Goal: Task Accomplishment & Management: Use online tool/utility

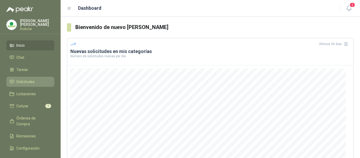
click at [28, 82] on span "Solicitudes" at bounding box center [25, 82] width 18 height 6
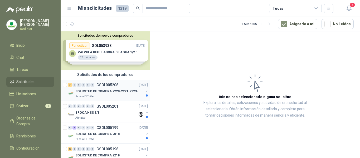
click at [112, 92] on p "SOLICITUD DE COMPRA 2220-2221-2223-2224" at bounding box center [108, 91] width 66 height 5
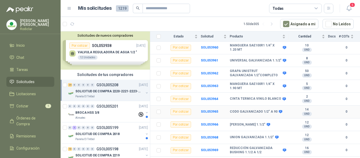
scroll to position [258, 0]
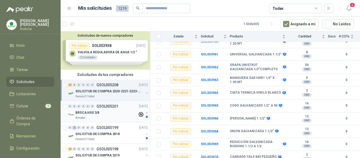
click at [114, 111] on div "BROCA HSS 3/8" at bounding box center [106, 112] width 62 height 6
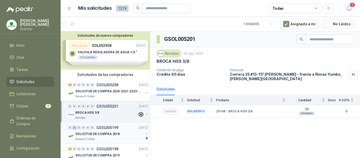
click at [115, 135] on p "SOLICITUD DE COMPRA 2018" at bounding box center [97, 134] width 44 height 5
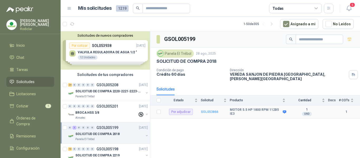
click at [212, 110] on b "SOL053866" at bounding box center [209, 112] width 17 height 4
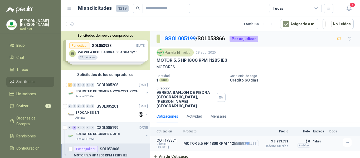
click at [246, 140] on button "Detalles" at bounding box center [246, 143] width 25 height 7
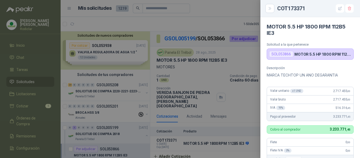
scroll to position [133, 0]
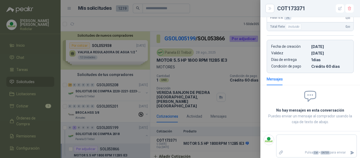
click at [230, 152] on div at bounding box center [180, 79] width 360 height 158
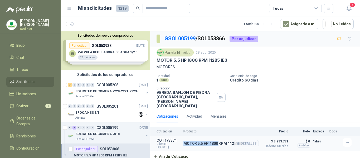
drag, startPoint x: 183, startPoint y: 134, endPoint x: 219, endPoint y: 132, distance: 35.4
click at [219, 136] on article "COT173371 C: 28/08/2025 Exp: 30/09/2025 MOTOR 5.5 HP 1800 RPM 112B5 IE3 Detalle…" at bounding box center [255, 143] width 210 height 15
click at [261, 61] on div "MOTOR 5.5 HP 1800 RPM 112B5 IE3" at bounding box center [255, 61] width 197 height 6
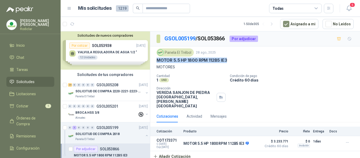
drag, startPoint x: 157, startPoint y: 60, endPoint x: 227, endPoint y: 61, distance: 70.7
click at [227, 61] on div "MOTOR 5.5 HP 1800 RPM 112B5 IE3" at bounding box center [255, 61] width 197 height 6
copy p "MOTOR 5.5 HP 1800 RPM 112B5 IE3"
click at [262, 93] on div "Cantidad 1 UND  Condición de pago Crédito 60 días Dirección VEREDA SANJON DE P…" at bounding box center [255, 91] width 197 height 34
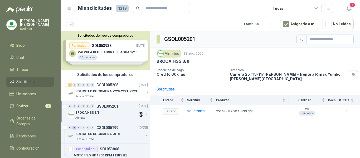
scroll to position [26, 0]
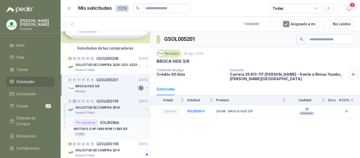
click at [113, 133] on div "1 UND" at bounding box center [111, 134] width 74 height 4
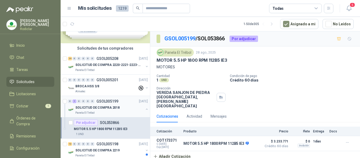
scroll to position [53, 0]
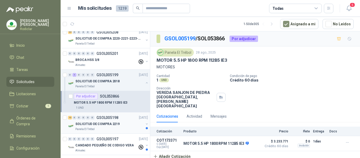
click at [121, 123] on div "SOLICITUD DE COMPRA 2219" at bounding box center [109, 124] width 68 height 6
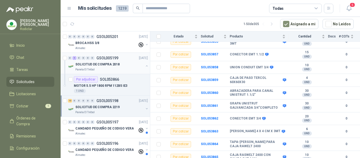
scroll to position [79, 0]
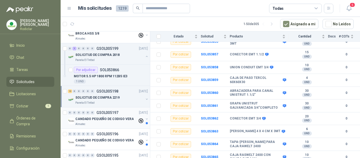
click at [111, 123] on div "Almatec" at bounding box center [106, 124] width 62 height 4
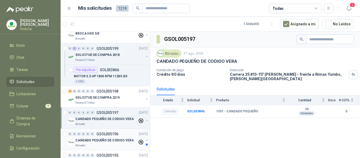
click at [118, 143] on div "CANDADO PEQUEÑO DE CODIGO VERA" at bounding box center [106, 140] width 62 height 6
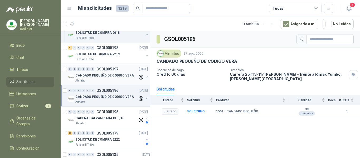
scroll to position [132, 0]
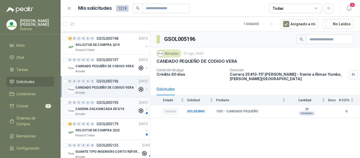
click at [115, 117] on div "0 0 0 0 0 0 GSOL005195 27/08/25 CADENA GALVANIZADA DE 5/16 Almatec" at bounding box center [105, 107] width 89 height 21
click at [126, 133] on div "SOLICITUD DE COMPRA 2222" at bounding box center [109, 130] width 68 height 6
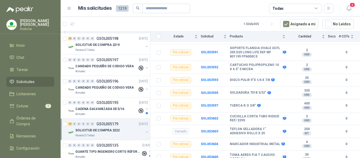
scroll to position [158, 0]
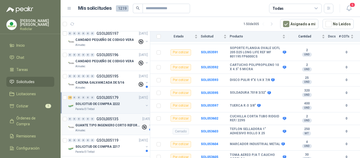
click at [116, 124] on p "GUANTE TIPO INGENIERO CORTO REFORZADO" at bounding box center [108, 125] width 66 height 5
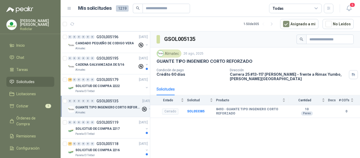
scroll to position [185, 0]
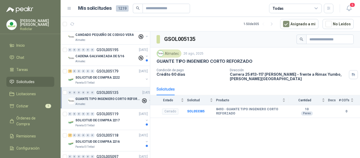
click at [116, 124] on div "Panela El Trébol" at bounding box center [109, 125] width 68 height 4
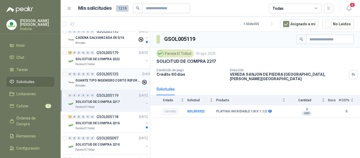
scroll to position [211, 0]
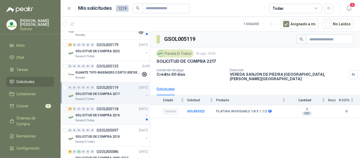
click at [116, 121] on div "Panela El Trébol" at bounding box center [109, 120] width 68 height 4
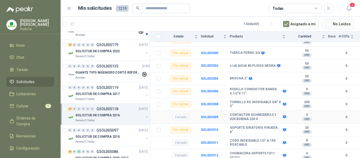
scroll to position [264, 0]
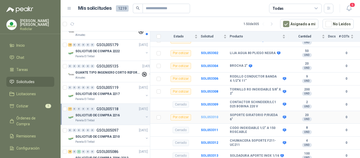
click at [208, 118] on b "SOL053310" at bounding box center [209, 117] width 17 height 4
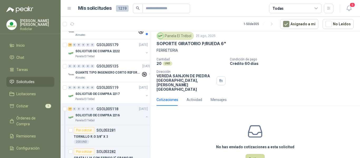
scroll to position [25, 0]
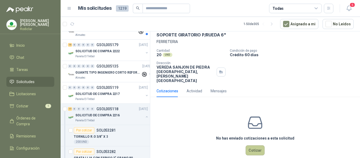
click at [251, 145] on button "Cotizar" at bounding box center [255, 150] width 19 height 10
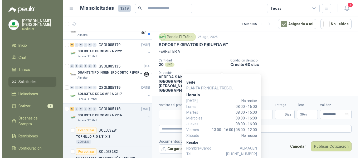
scroll to position [0, 0]
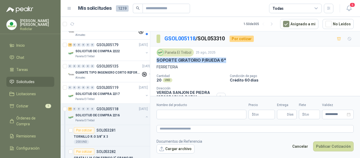
drag, startPoint x: 158, startPoint y: 60, endPoint x: 225, endPoint y: 60, distance: 67.3
click at [225, 60] on p "SOPORTE GIRATORIO P/RUEDA 6"" at bounding box center [192, 61] width 70 height 6
copy p "SOPORTE GIRATORIO P/RUEDA 6""
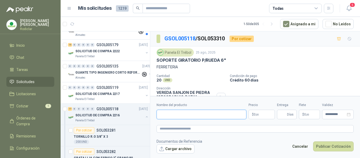
click at [171, 117] on input "Nombre del producto" at bounding box center [202, 114] width 90 height 9
paste input "**********"
type input "**********"
click at [175, 128] on textarea at bounding box center [255, 129] width 197 height 8
paste textarea "**********"
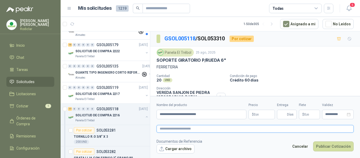
type textarea "**********"
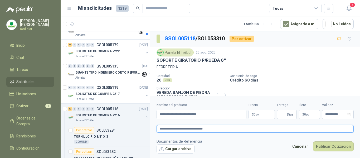
type textarea "**********"
click at [261, 114] on p "$ 0 ,00" at bounding box center [262, 114] width 26 height 9
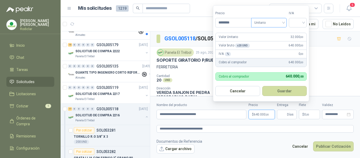
click at [278, 23] on span "Unitario" at bounding box center [269, 23] width 29 height 8
type input "********"
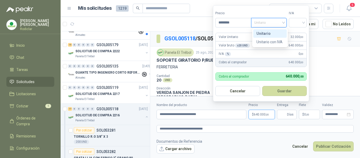
click at [274, 31] on div "Unitario" at bounding box center [270, 34] width 27 height 6
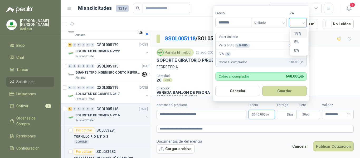
click at [296, 25] on input "search" at bounding box center [298, 22] width 12 height 8
click at [298, 33] on div "19%" at bounding box center [299, 34] width 10 height 6
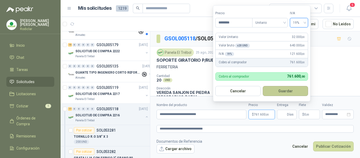
click at [296, 87] on button "Guardar" at bounding box center [285, 91] width 45 height 10
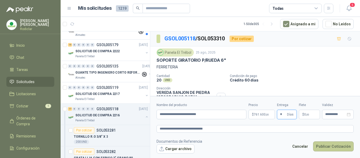
type input "*"
click at [328, 144] on button "Publicar Cotización" at bounding box center [333, 146] width 41 height 10
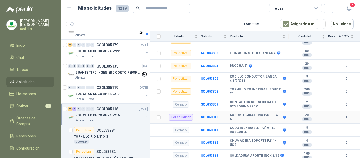
scroll to position [290, 0]
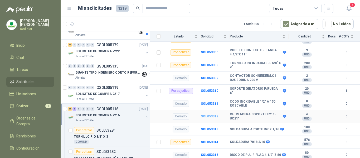
click at [208, 117] on b "SOL053312" at bounding box center [209, 117] width 17 height 4
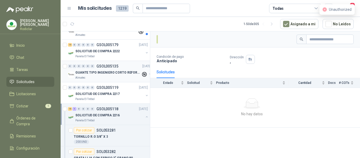
scroll to position [132, 0]
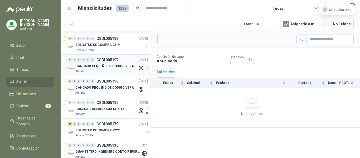
click at [99, 63] on div "CANDADO PEQUEÑO DE CODIGO VERA" at bounding box center [106, 66] width 62 height 6
click at [114, 46] on p "SOLICITUD DE COMPRA 2219" at bounding box center [97, 44] width 44 height 5
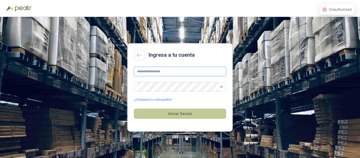
type input "**********"
click at [183, 112] on button "Iniciar Sesión" at bounding box center [180, 114] width 92 height 10
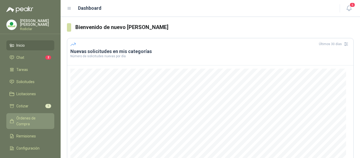
click at [35, 116] on span "Órdenes de Compra" at bounding box center [32, 121] width 33 height 12
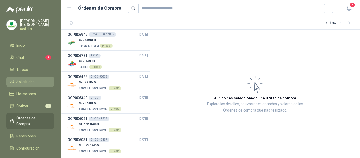
click at [25, 81] on span "Solicitudes" at bounding box center [25, 82] width 18 height 6
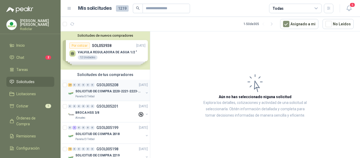
click at [104, 92] on p "SOLICITUD DE COMPRA 2220-2221-2223-2224" at bounding box center [108, 91] width 66 height 5
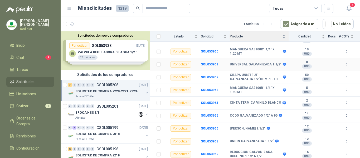
scroll to position [258, 0]
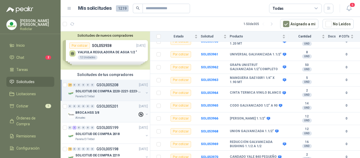
click at [114, 106] on p "GSOL005201" at bounding box center [108, 106] width 22 height 4
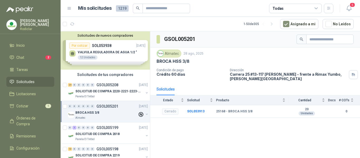
scroll to position [26, 0]
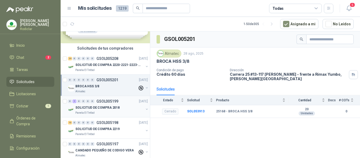
click at [114, 107] on p "SOLICITUD DE COMPRA 2018" at bounding box center [97, 107] width 44 height 5
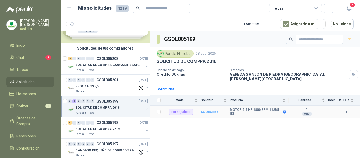
click at [206, 110] on b "SOL053866" at bounding box center [209, 112] width 17 height 4
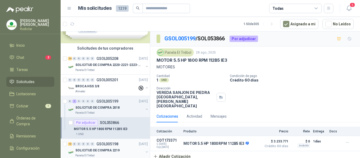
click at [116, 144] on p "GSOL005198" at bounding box center [108, 144] width 22 height 4
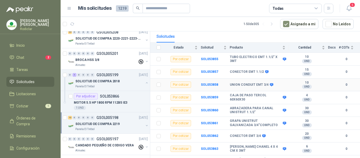
scroll to position [70, 0]
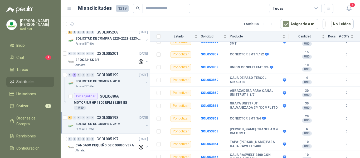
click at [98, 123] on p "SOLICITUD DE COMPRA 2219" at bounding box center [97, 124] width 44 height 5
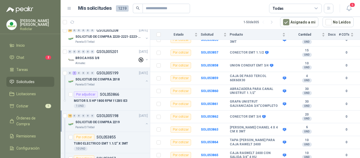
scroll to position [79, 0]
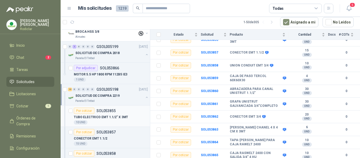
click at [105, 120] on div "10 UND" at bounding box center [111, 122] width 74 height 4
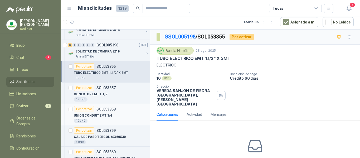
scroll to position [132, 0]
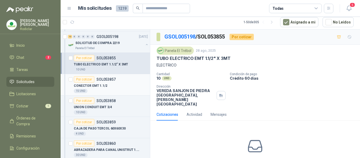
click at [111, 91] on div "15 UND" at bounding box center [111, 91] width 74 height 4
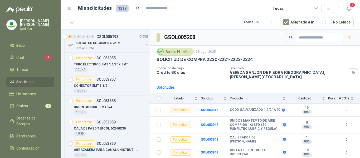
click at [26, 82] on span "Solicitudes" at bounding box center [25, 82] width 18 height 6
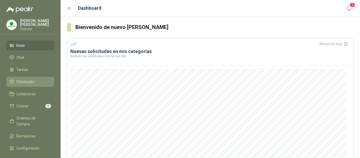
click at [23, 81] on span "Solicitudes" at bounding box center [25, 82] width 18 height 6
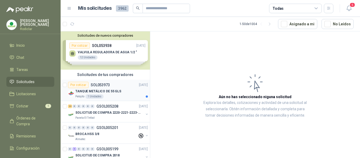
click at [118, 94] on p "TANQUE METÁLICO DE 55 GLS" at bounding box center [98, 91] width 46 height 5
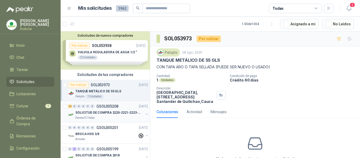
click at [124, 113] on p "SOLICITUD DE COMPRA 2220-2221-2223-2224" at bounding box center [108, 112] width 66 height 5
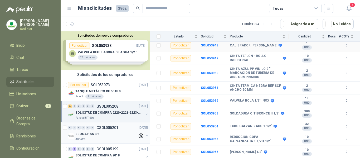
scroll to position [106, 0]
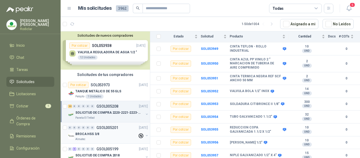
click at [115, 132] on div "BROCA HSS 3/8" at bounding box center [106, 134] width 62 height 6
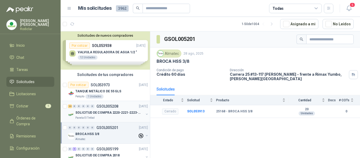
scroll to position [26, 0]
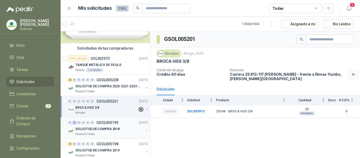
click at [125, 131] on div "SOLICITUD DE COMPRA 2018" at bounding box center [109, 129] width 68 height 6
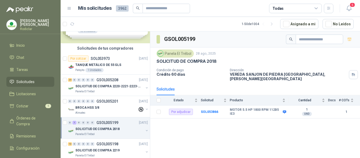
scroll to position [53, 0]
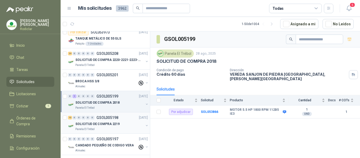
click at [130, 124] on div "SOLICITUD DE COMPRA 2219" at bounding box center [109, 124] width 68 height 6
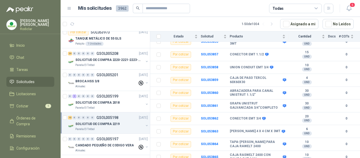
scroll to position [79, 0]
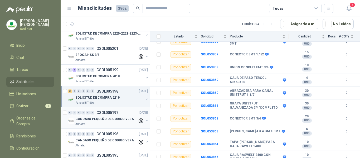
click at [121, 122] on div "Almatec" at bounding box center [106, 124] width 62 height 4
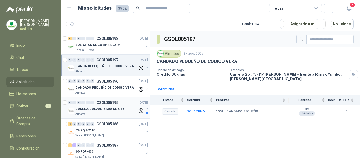
scroll to position [158, 0]
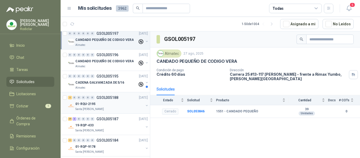
click at [116, 105] on div "01-RQU-2195" at bounding box center [109, 104] width 68 height 6
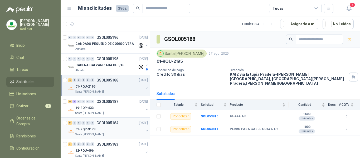
scroll to position [185, 0]
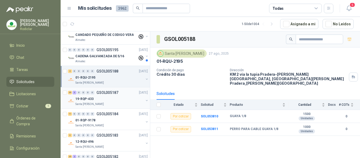
click at [121, 102] on div "Santa [PERSON_NAME]" at bounding box center [109, 104] width 68 height 4
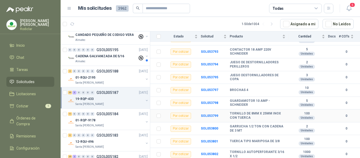
scroll to position [484, 0]
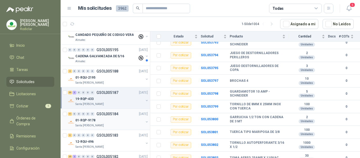
click at [110, 119] on div "01-RQP-9178" at bounding box center [109, 120] width 68 height 6
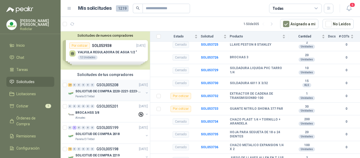
click at [92, 96] on p "Panela El Trébol" at bounding box center [84, 96] width 19 height 4
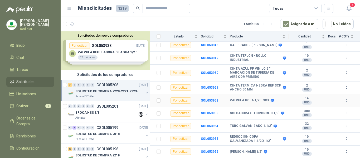
scroll to position [106, 0]
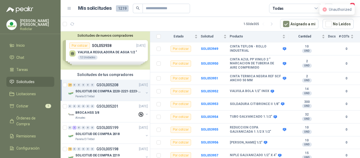
click at [325, 10] on icon "close-circle" at bounding box center [325, 9] width 4 height 4
